Goal: Understand process/instructions: Learn about a topic

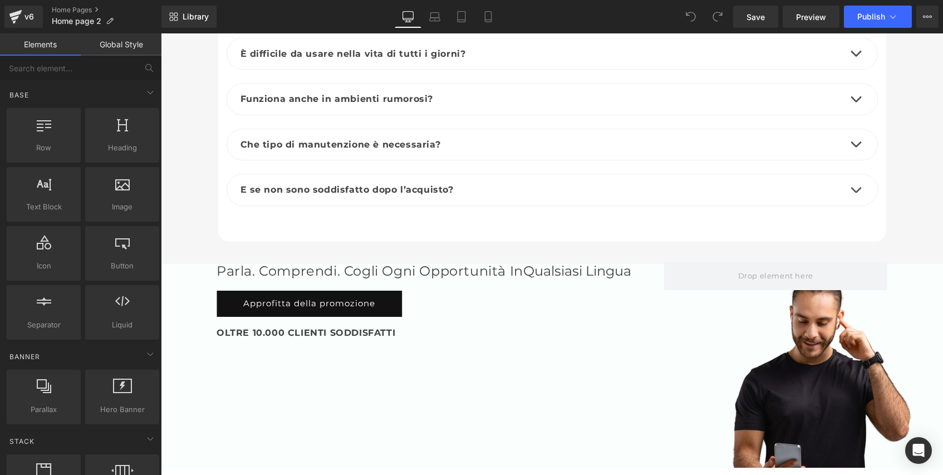
scroll to position [4073, 0]
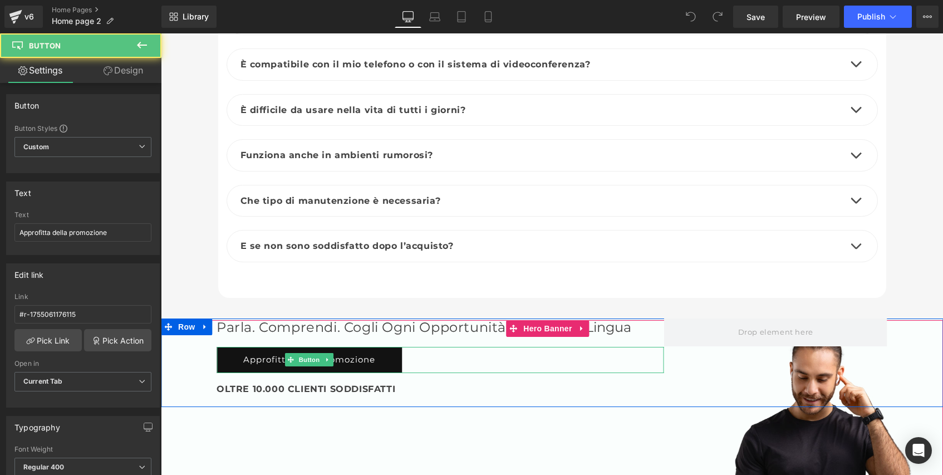
click at [233, 347] on link "Approfitta della promozione" at bounding box center [309, 360] width 185 height 26
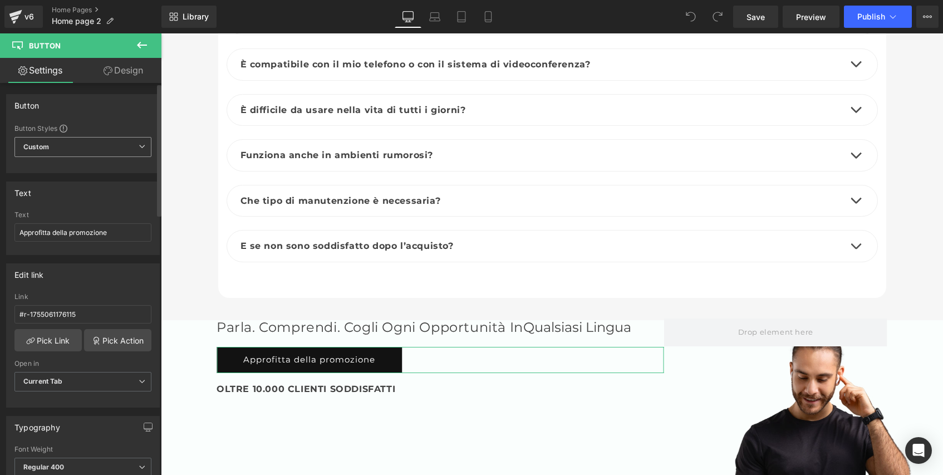
click at [139, 143] on icon at bounding box center [142, 146] width 7 height 7
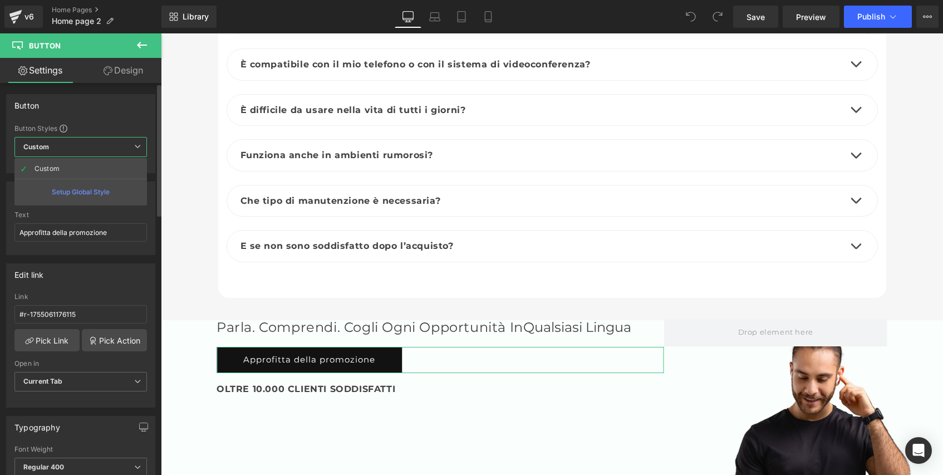
click at [114, 144] on span "Custom Setup Global Style" at bounding box center [80, 147] width 133 height 20
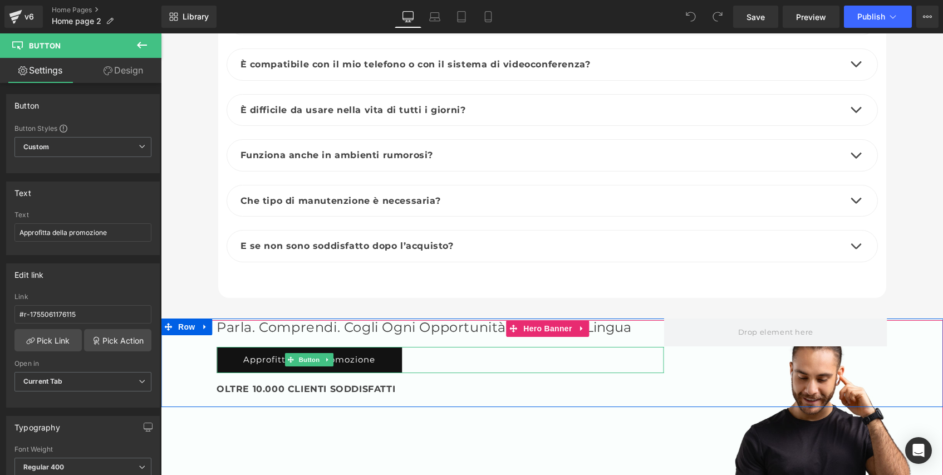
click at [236, 347] on link "Approfitta della promozione" at bounding box center [309, 360] width 185 height 26
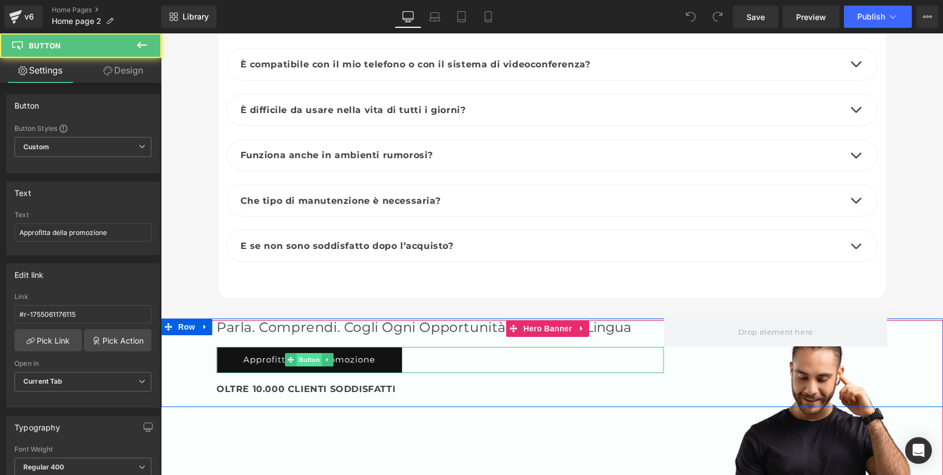
click at [300, 353] on span "Button" at bounding box center [310, 359] width 26 height 13
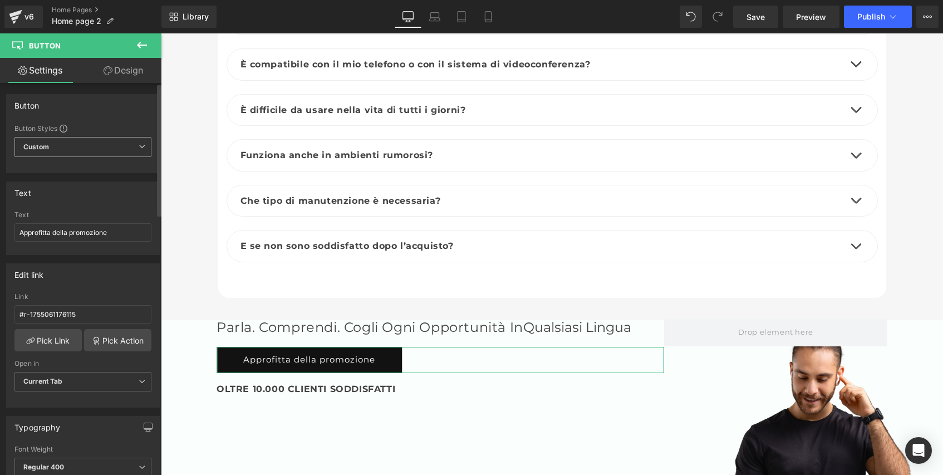
click at [132, 148] on span "Custom Setup Global Style" at bounding box center [82, 147] width 137 height 20
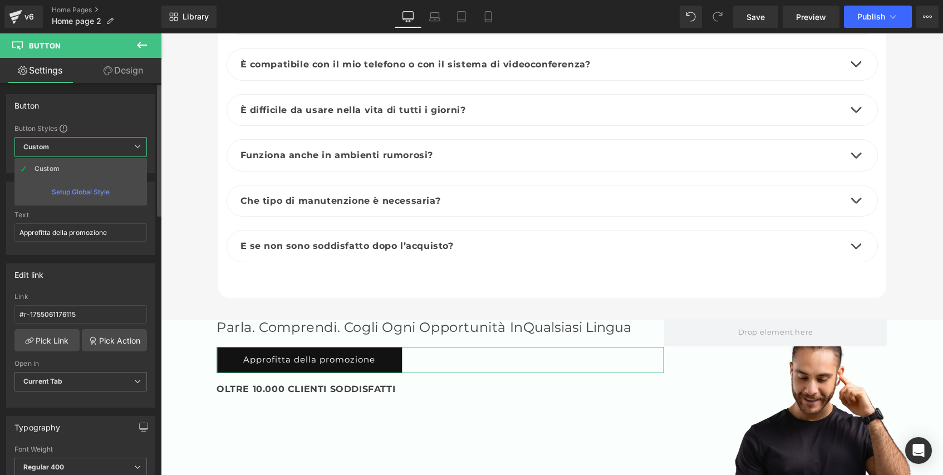
click at [94, 192] on div "Setup Global Style" at bounding box center [80, 192] width 133 height 26
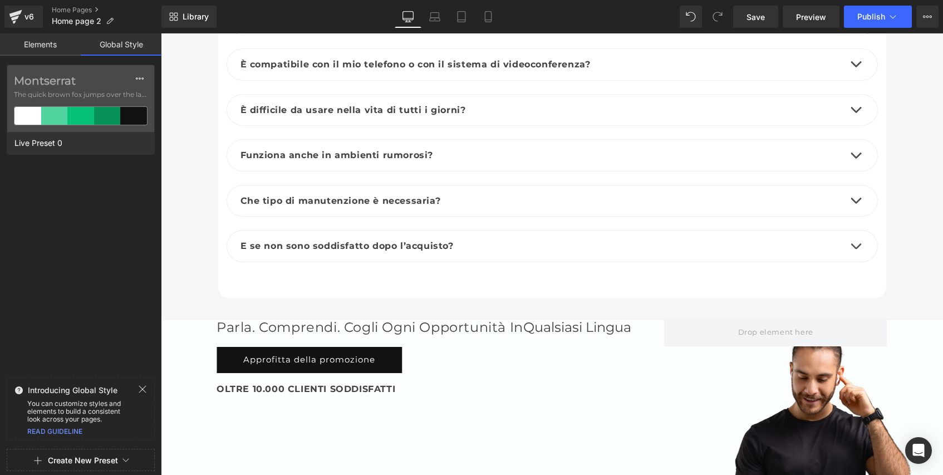
click at [120, 46] on link "Global Style" at bounding box center [121, 44] width 81 height 22
